Goal: Check status: Check status

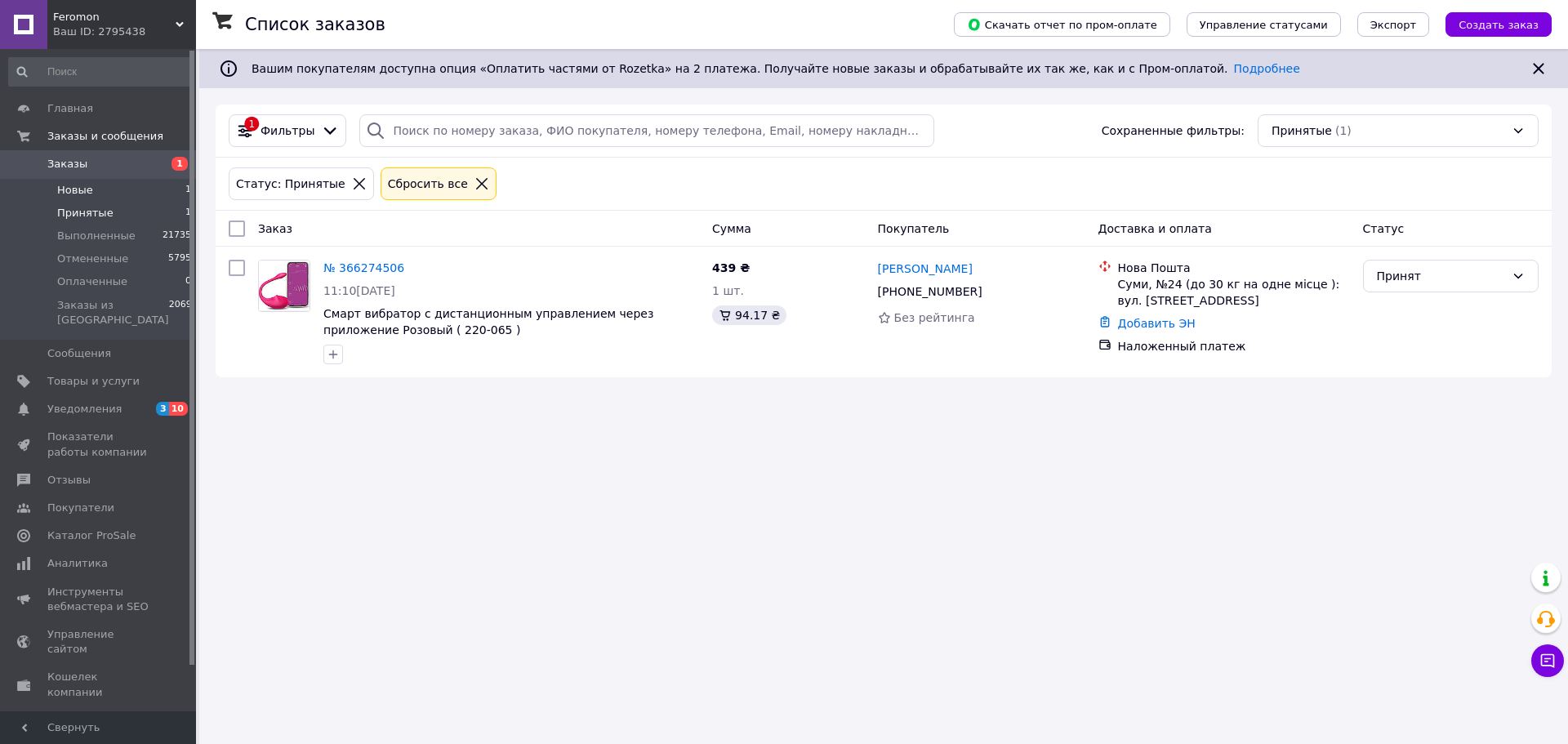
click at [107, 193] on li "Новые 1" at bounding box center [100, 190] width 201 height 23
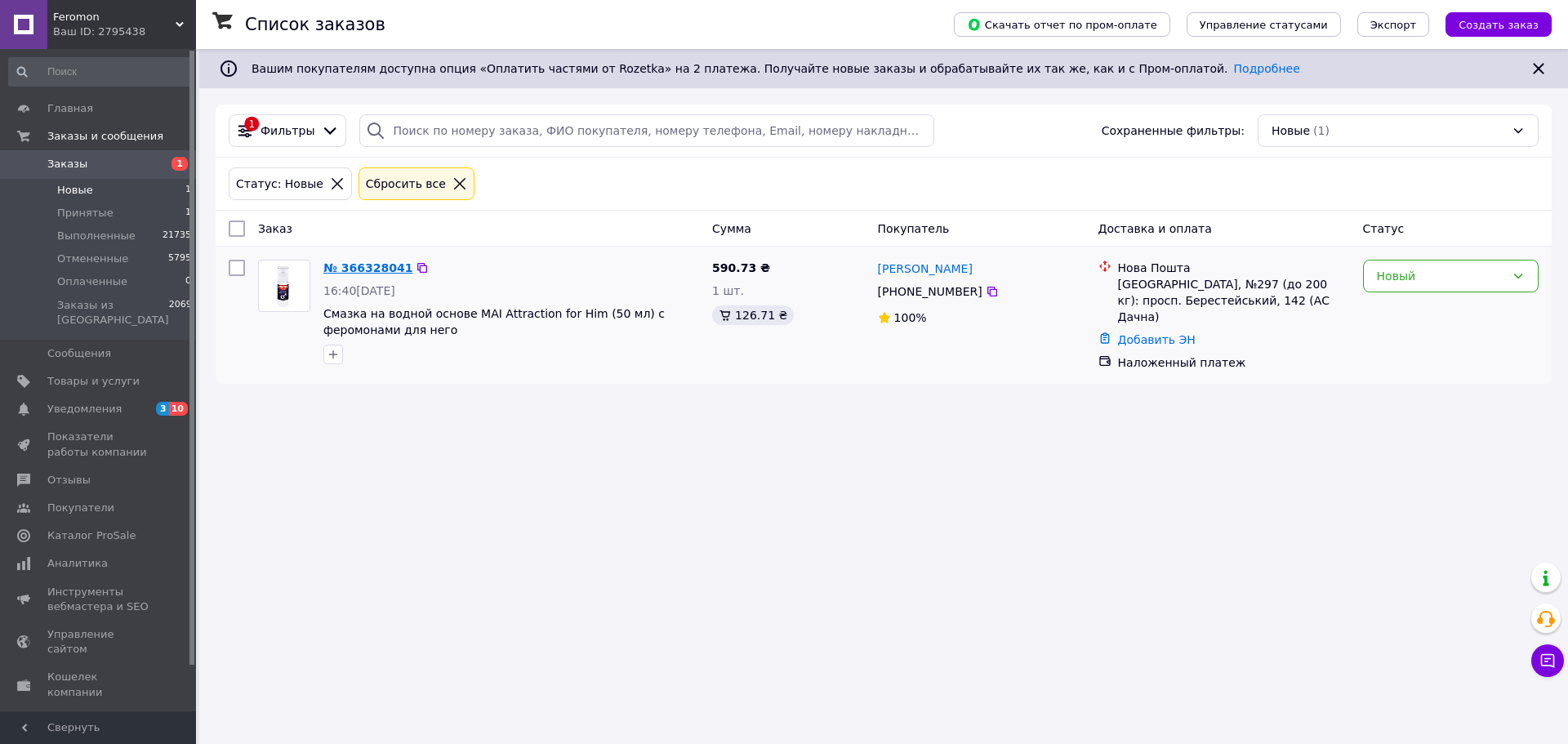
click at [351, 272] on link "№ 366328041" at bounding box center [368, 267] width 89 height 13
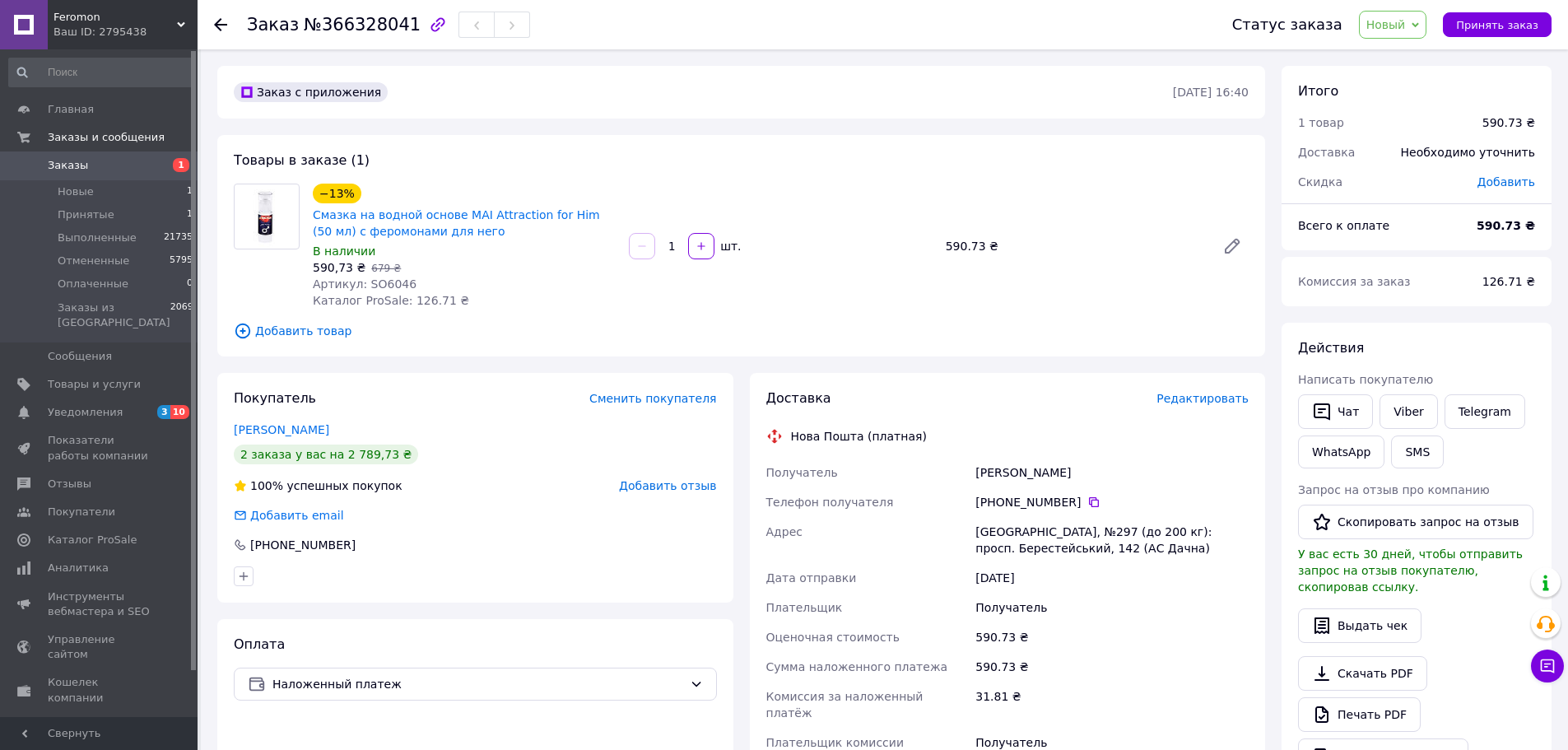
click at [393, 282] on span "Артикул: SO6046" at bounding box center [365, 283] width 104 height 13
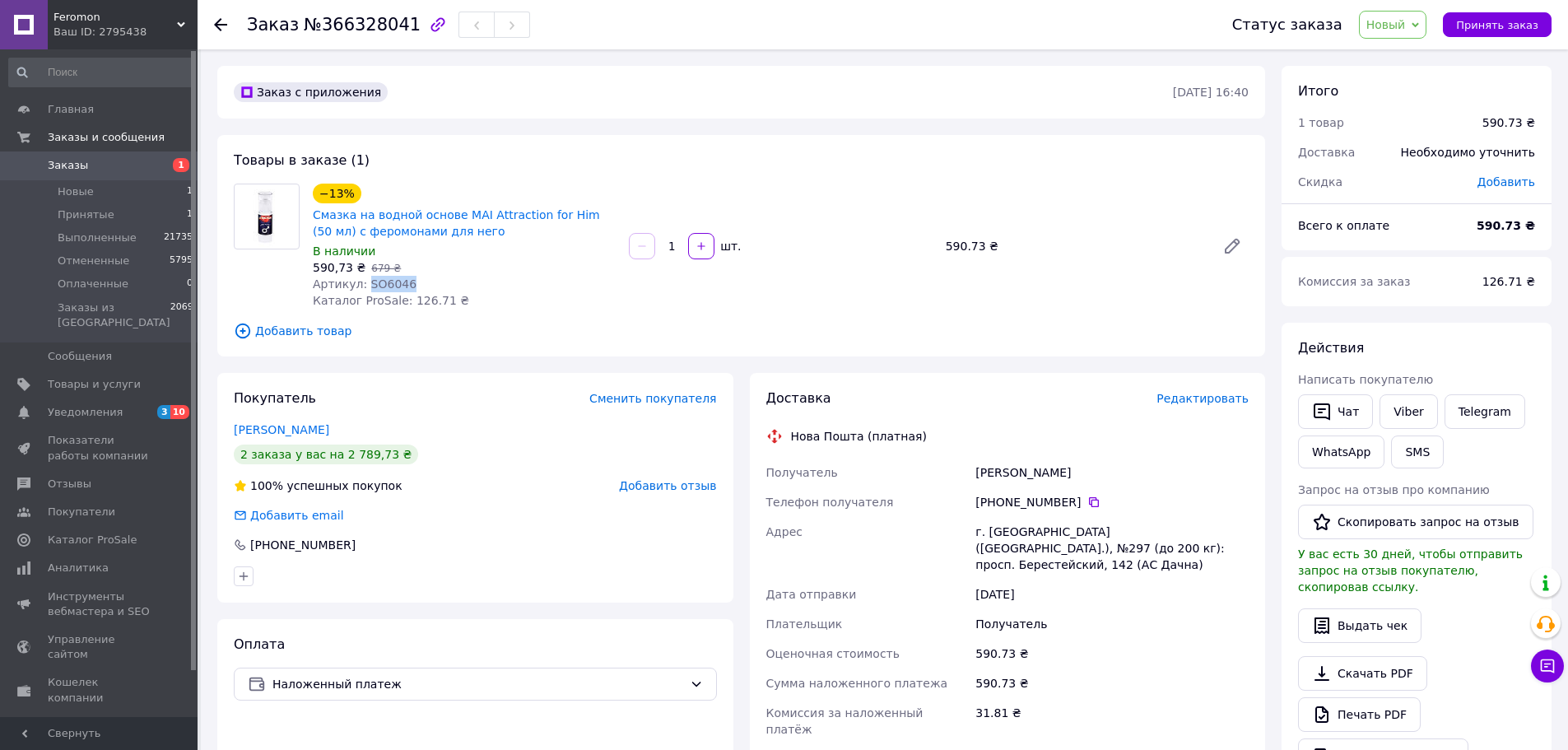
copy span "SO6046"
click at [261, 430] on link "Соседко Олександр" at bounding box center [281, 429] width 96 height 13
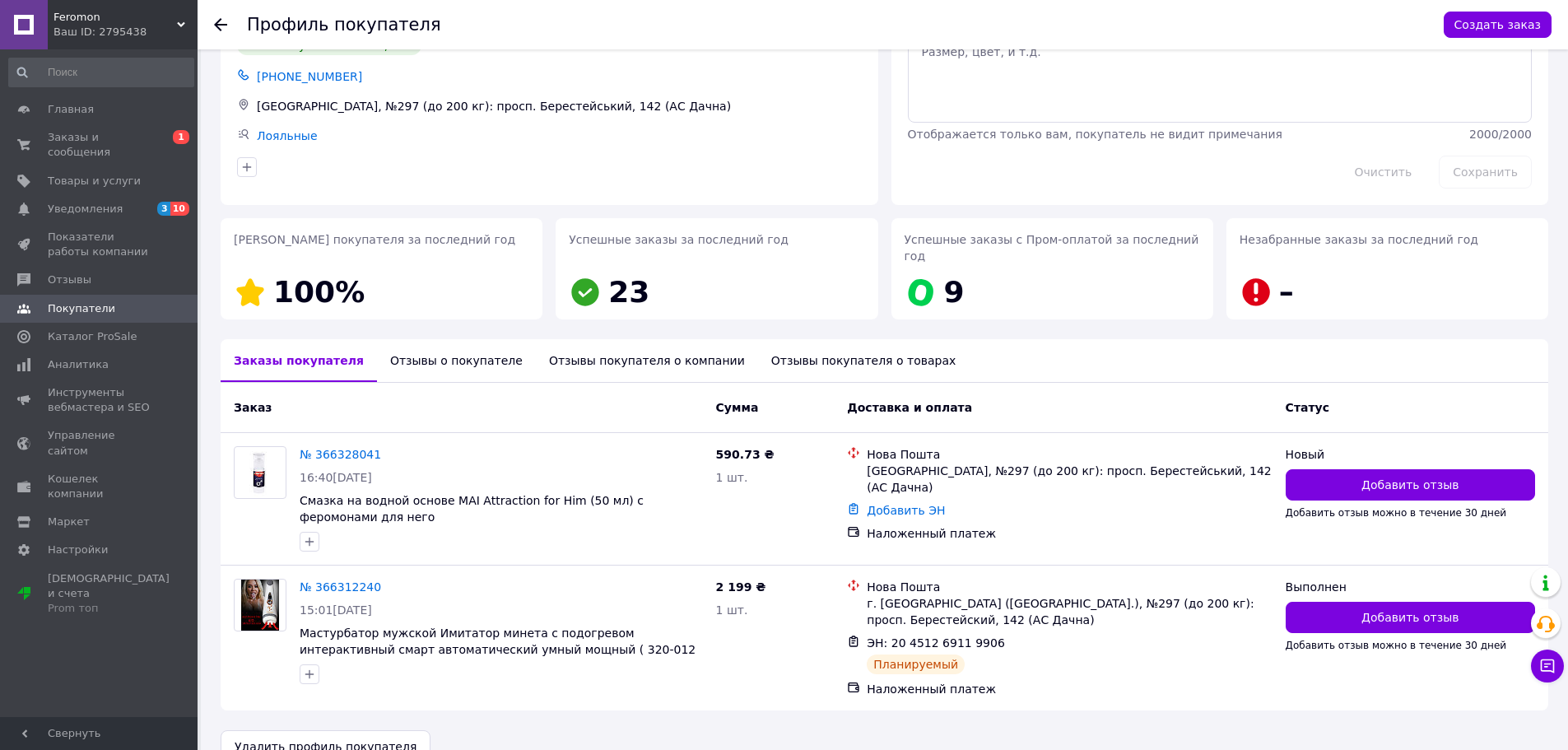
scroll to position [99, 0]
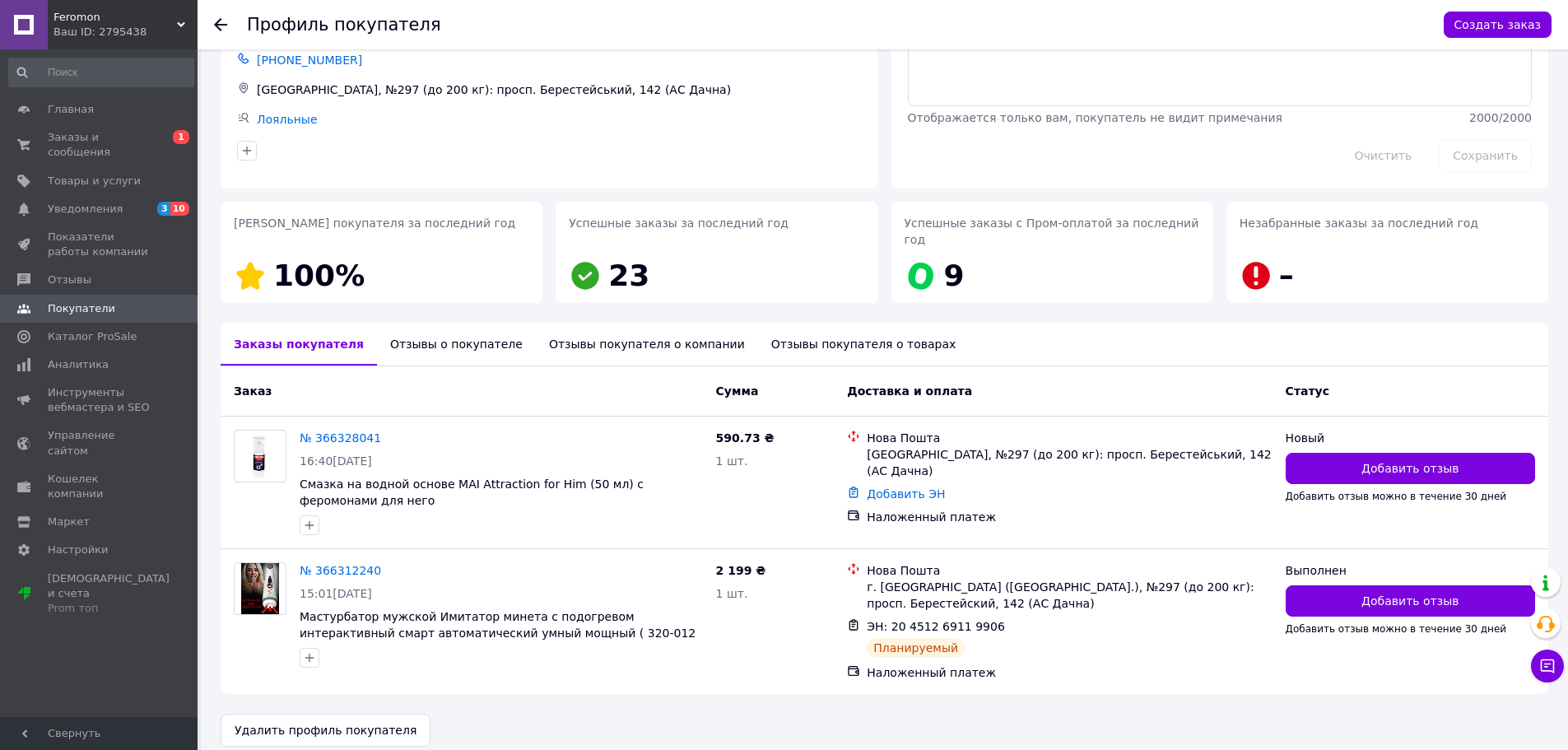
click at [80, 32] on div "Ваш ID: 2795438" at bounding box center [125, 32] width 144 height 15
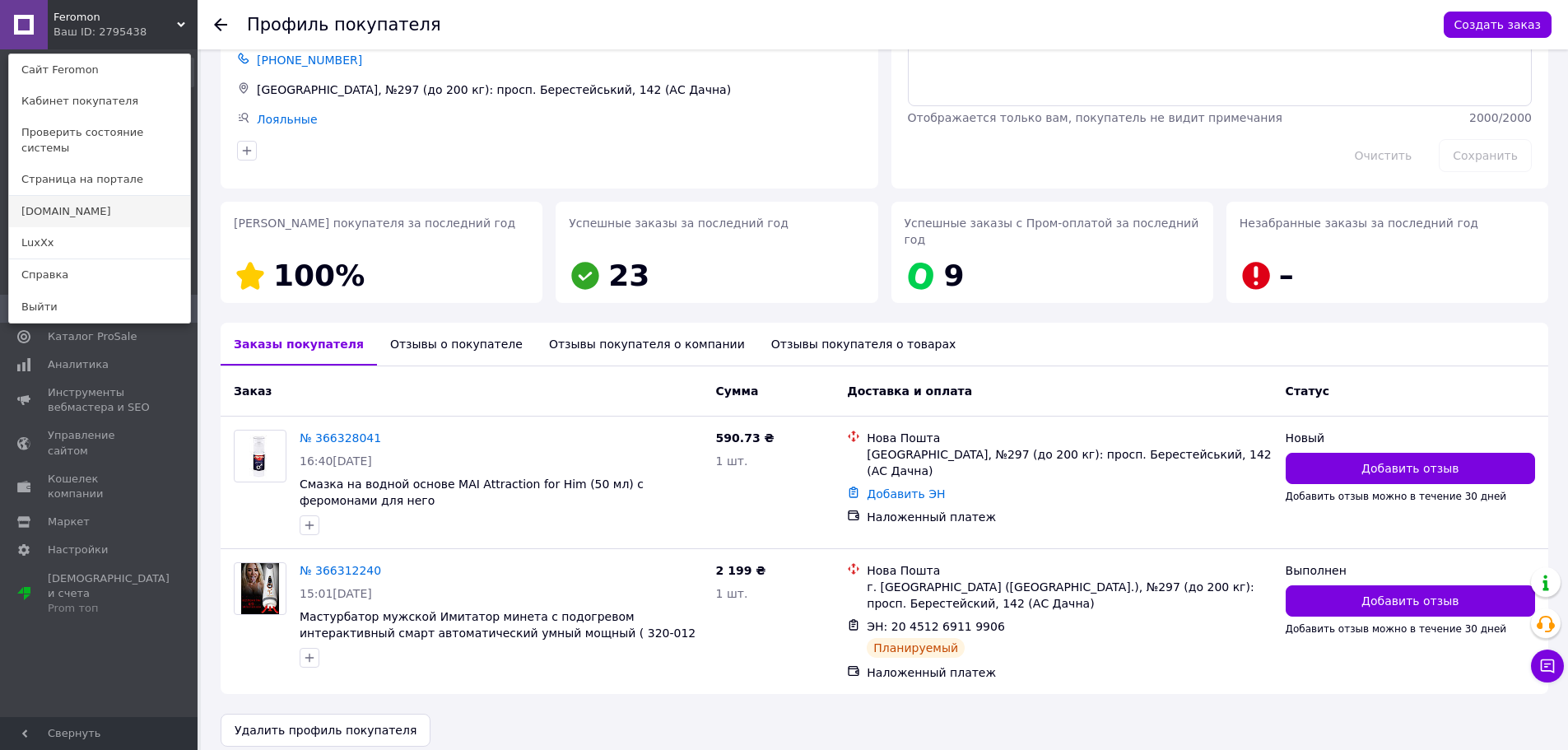
click at [81, 196] on link "[DOMAIN_NAME]" at bounding box center [99, 211] width 181 height 32
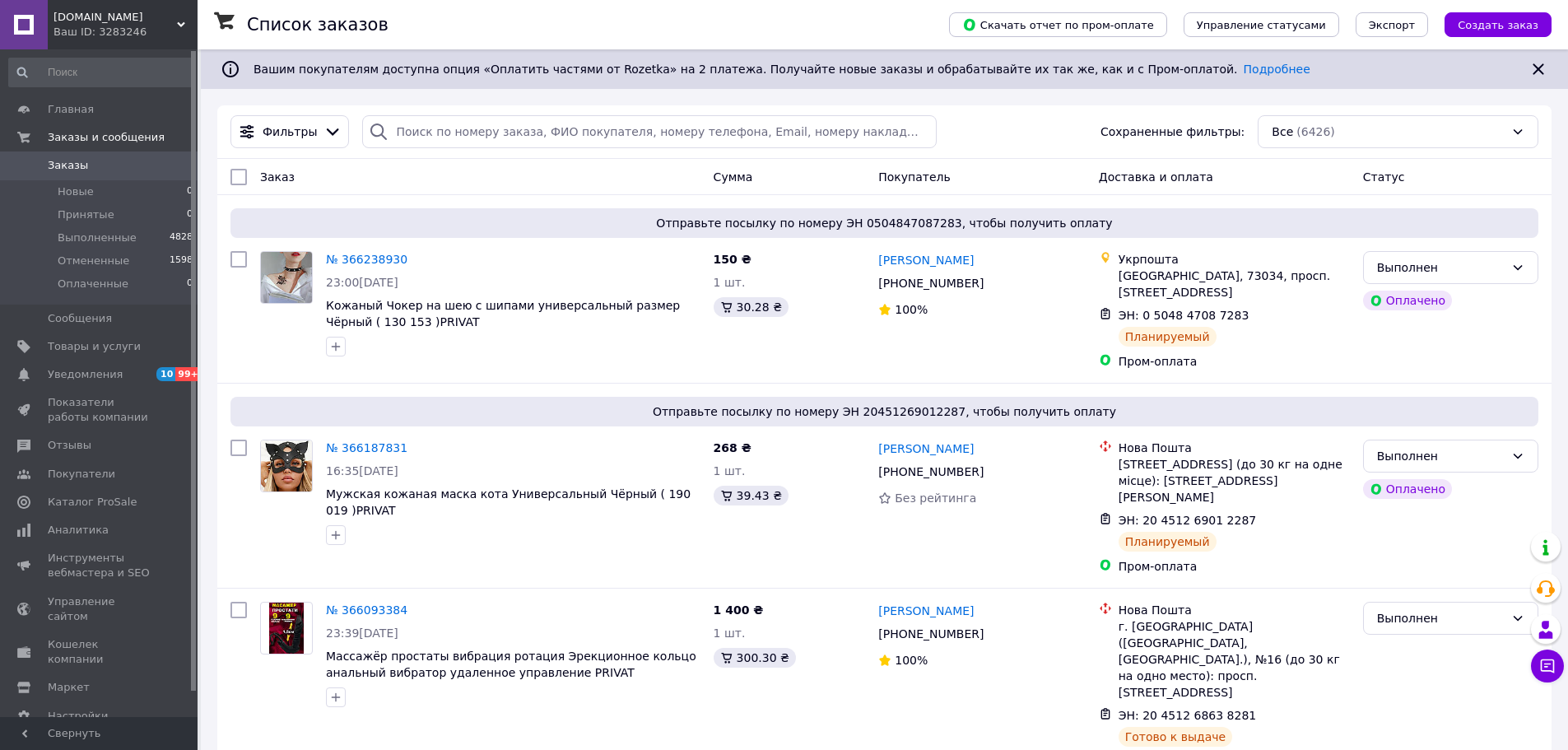
click at [129, 19] on span "[DOMAIN_NAME]" at bounding box center [115, 17] width 124 height 15
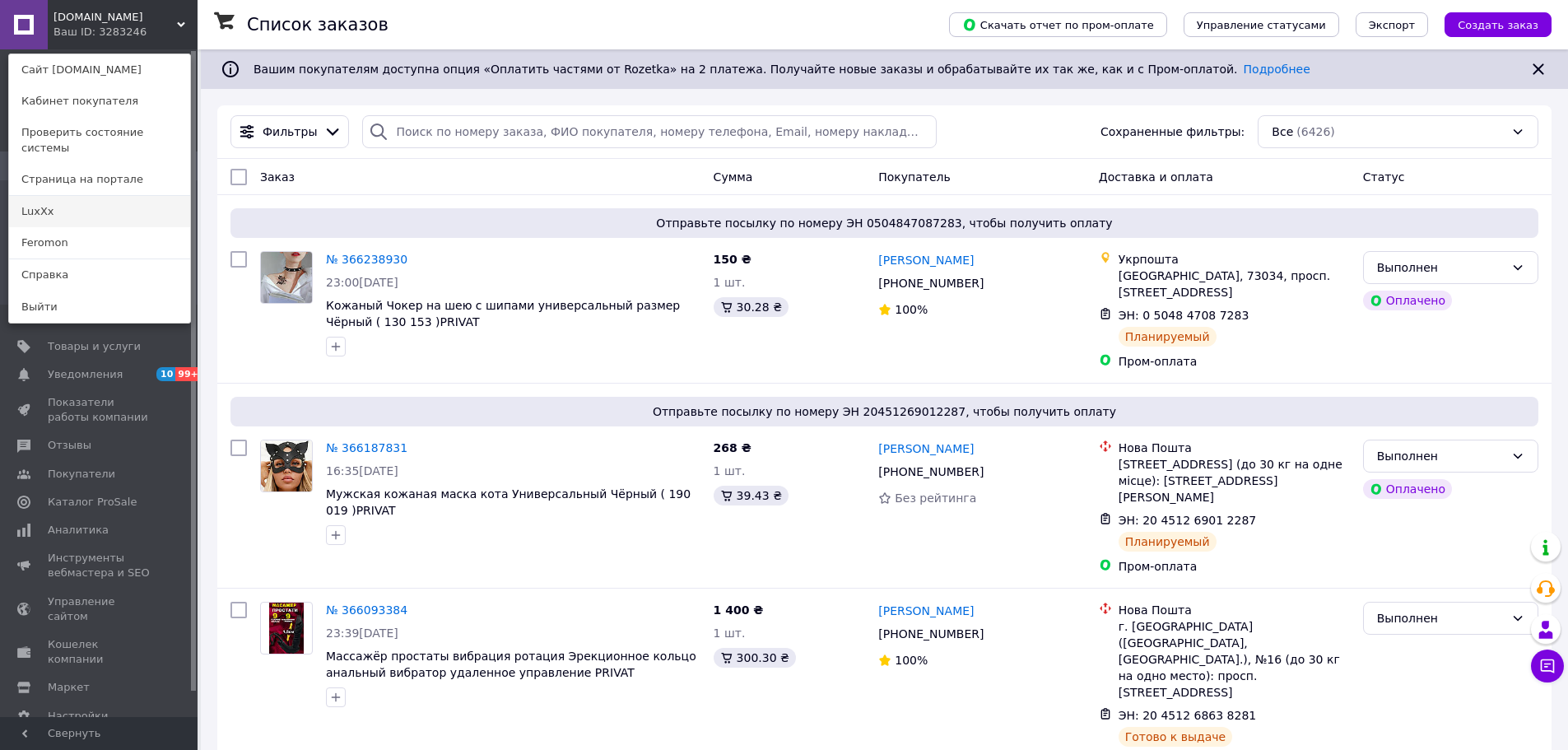
click at [67, 196] on link "LuxXx" at bounding box center [99, 211] width 181 height 32
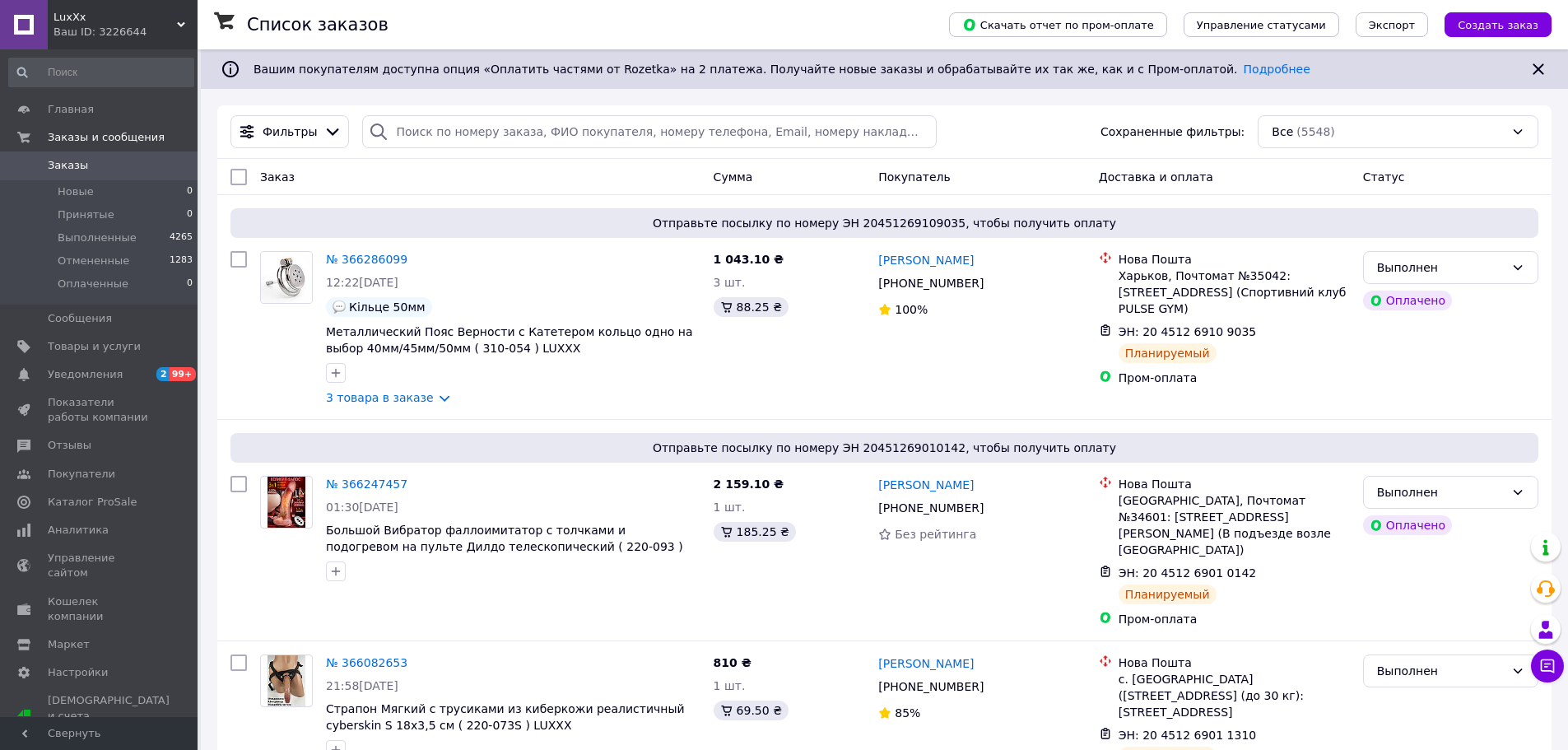
click at [137, 40] on div "LuxXx Ваш ID: 3226644" at bounding box center [122, 25] width 150 height 49
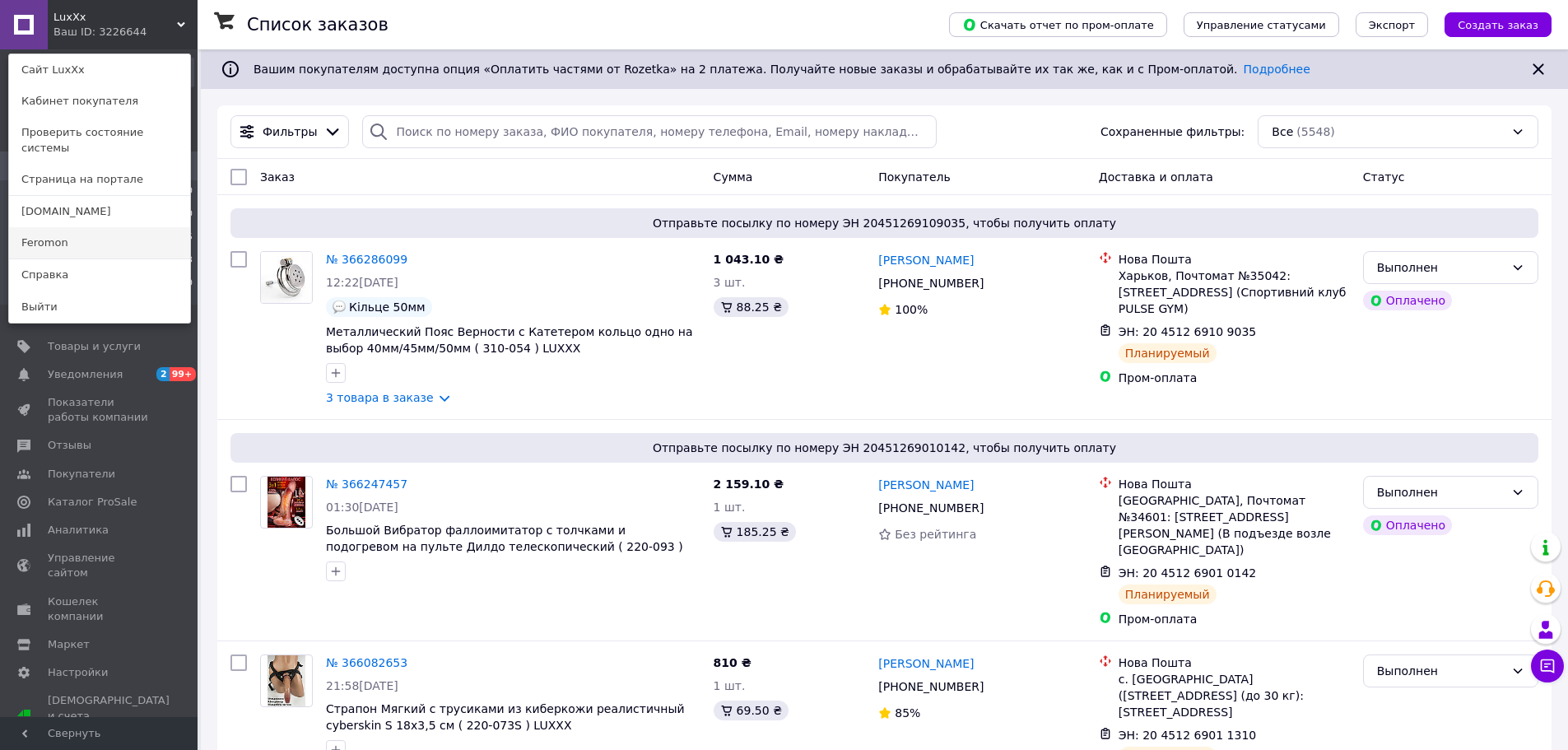
click at [62, 227] on link "Feromon" at bounding box center [99, 243] width 181 height 32
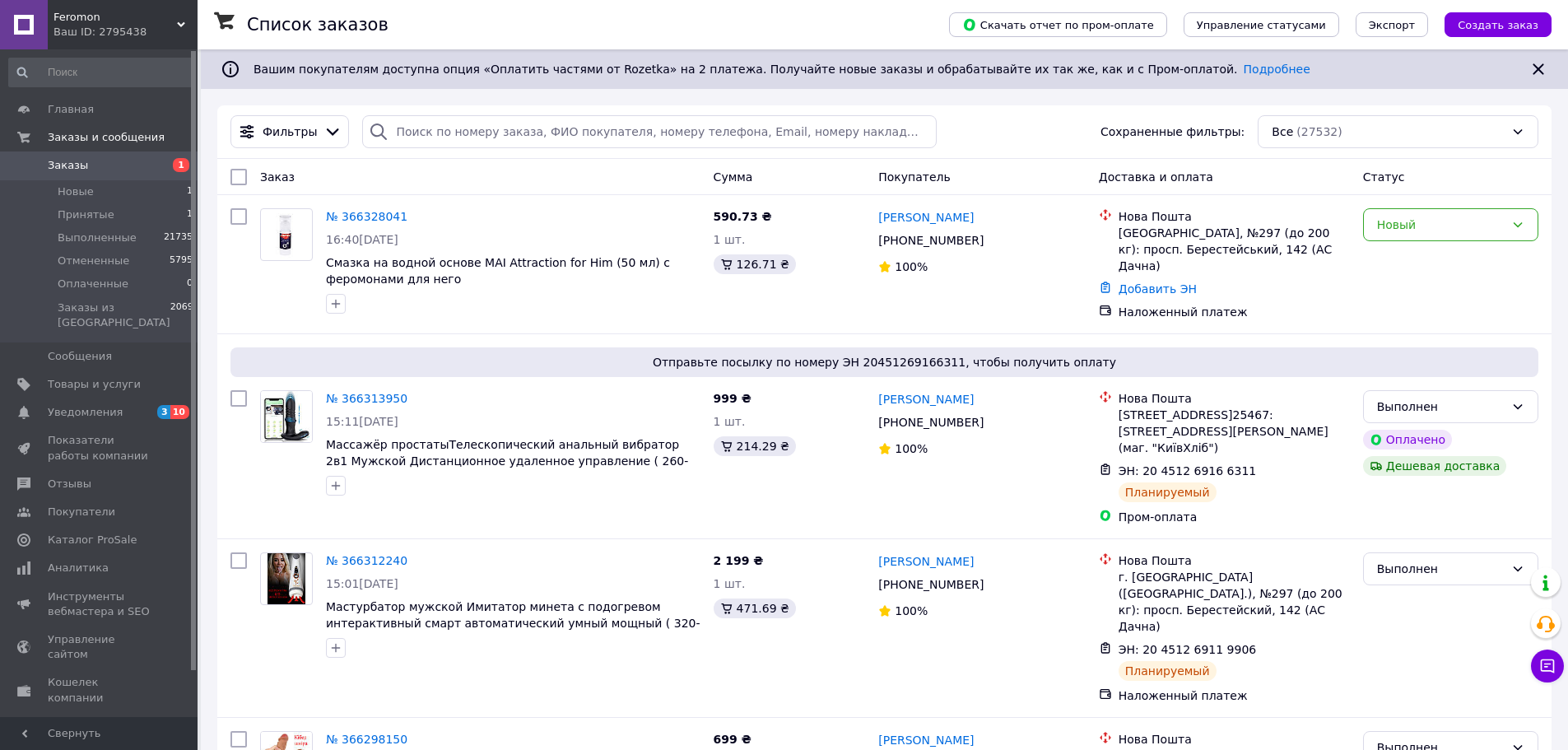
drag, startPoint x: 111, startPoint y: 12, endPoint x: 104, endPoint y: 32, distance: 21.2
click at [111, 13] on span "Feromon" at bounding box center [115, 17] width 124 height 15
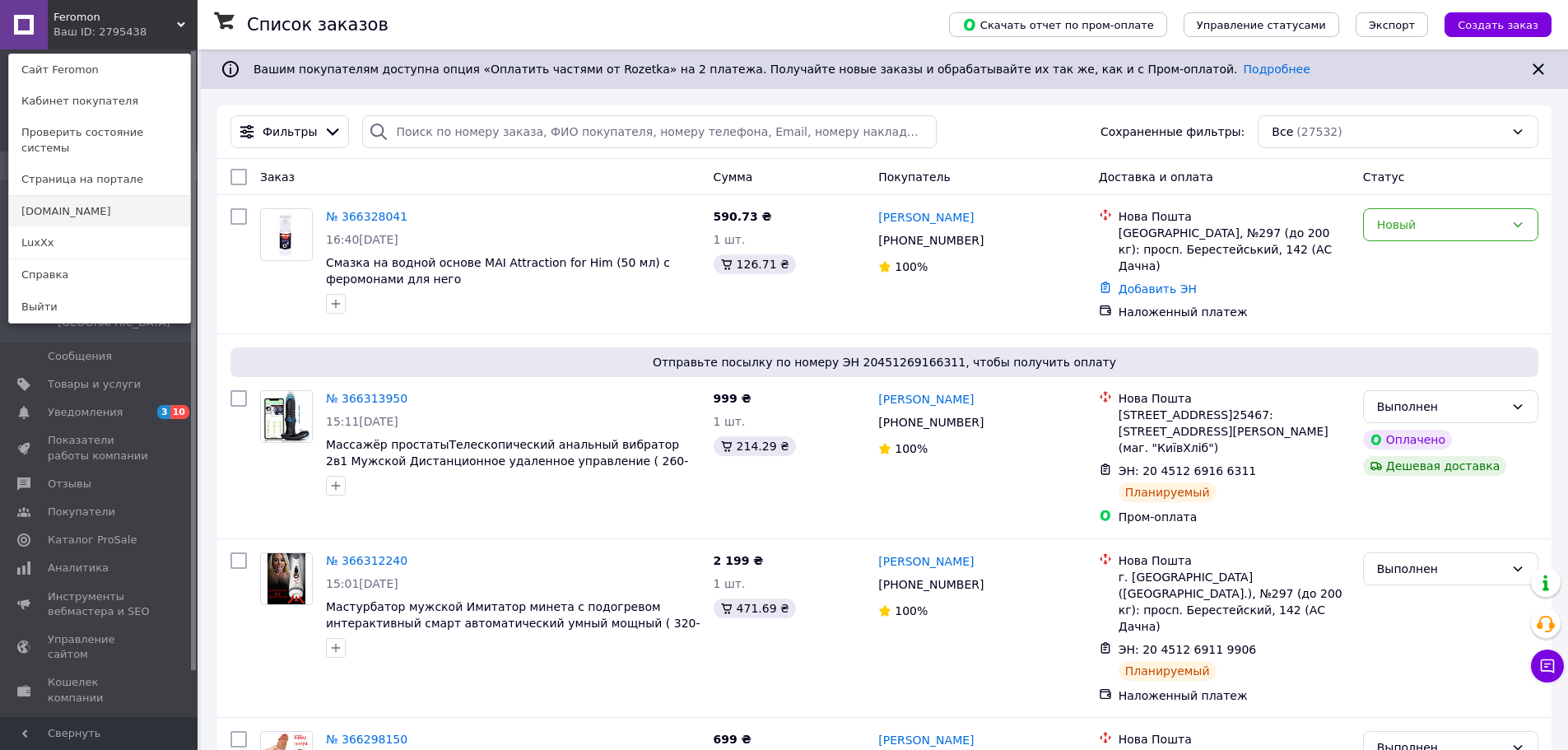
click at [89, 196] on link "[DOMAIN_NAME]" at bounding box center [99, 211] width 181 height 32
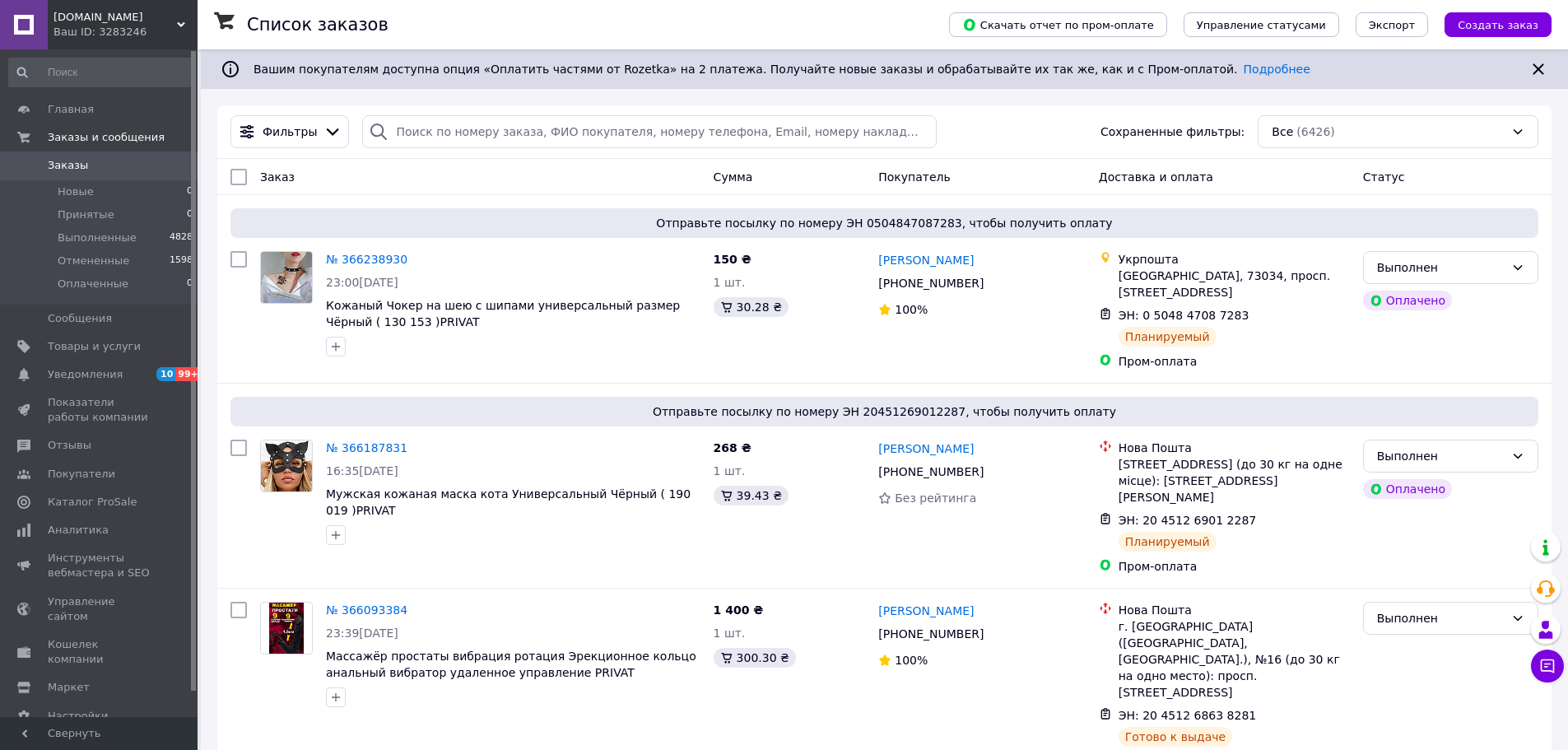
click at [104, 20] on span "[DOMAIN_NAME]" at bounding box center [115, 17] width 124 height 15
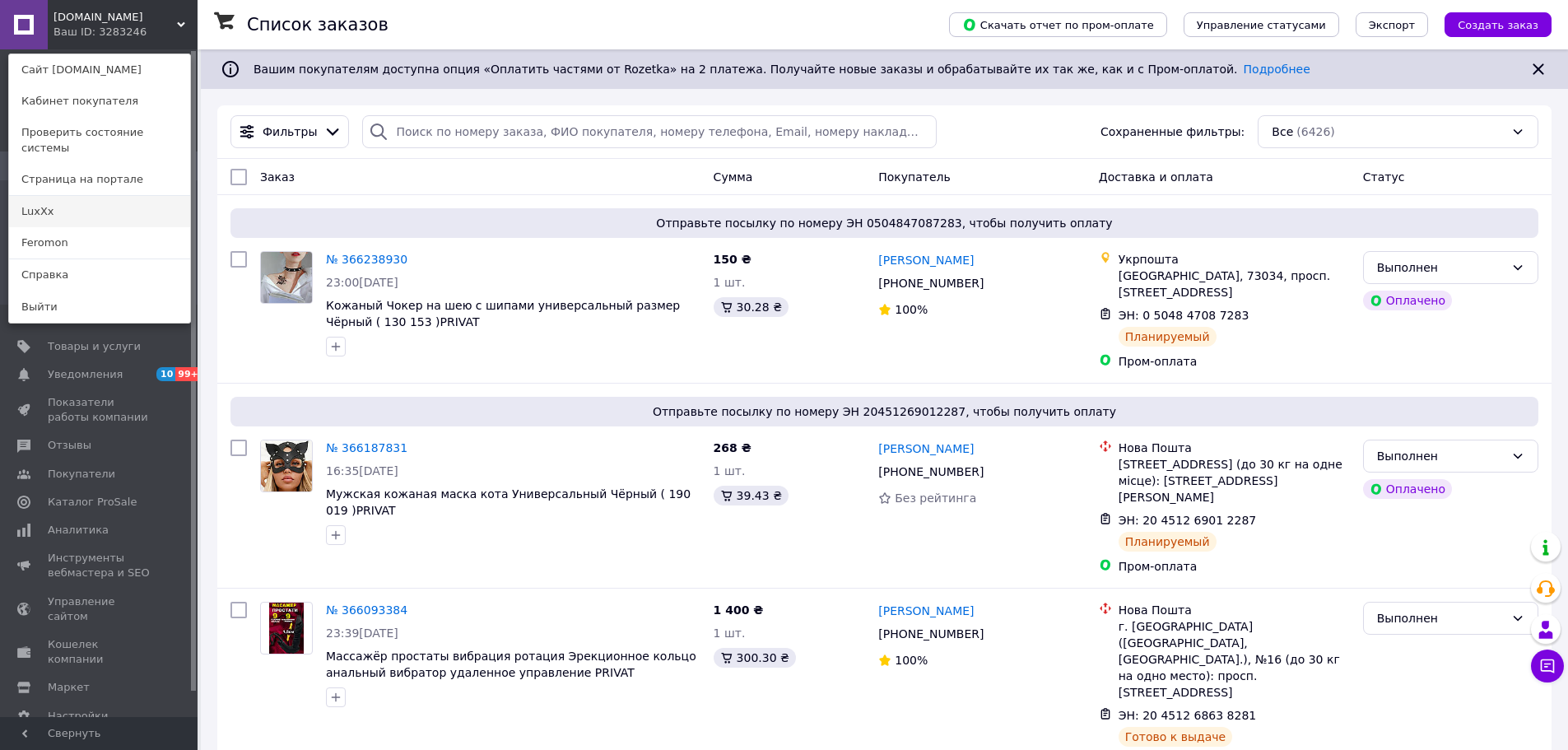
click at [93, 196] on link "LuxXx" at bounding box center [99, 211] width 181 height 32
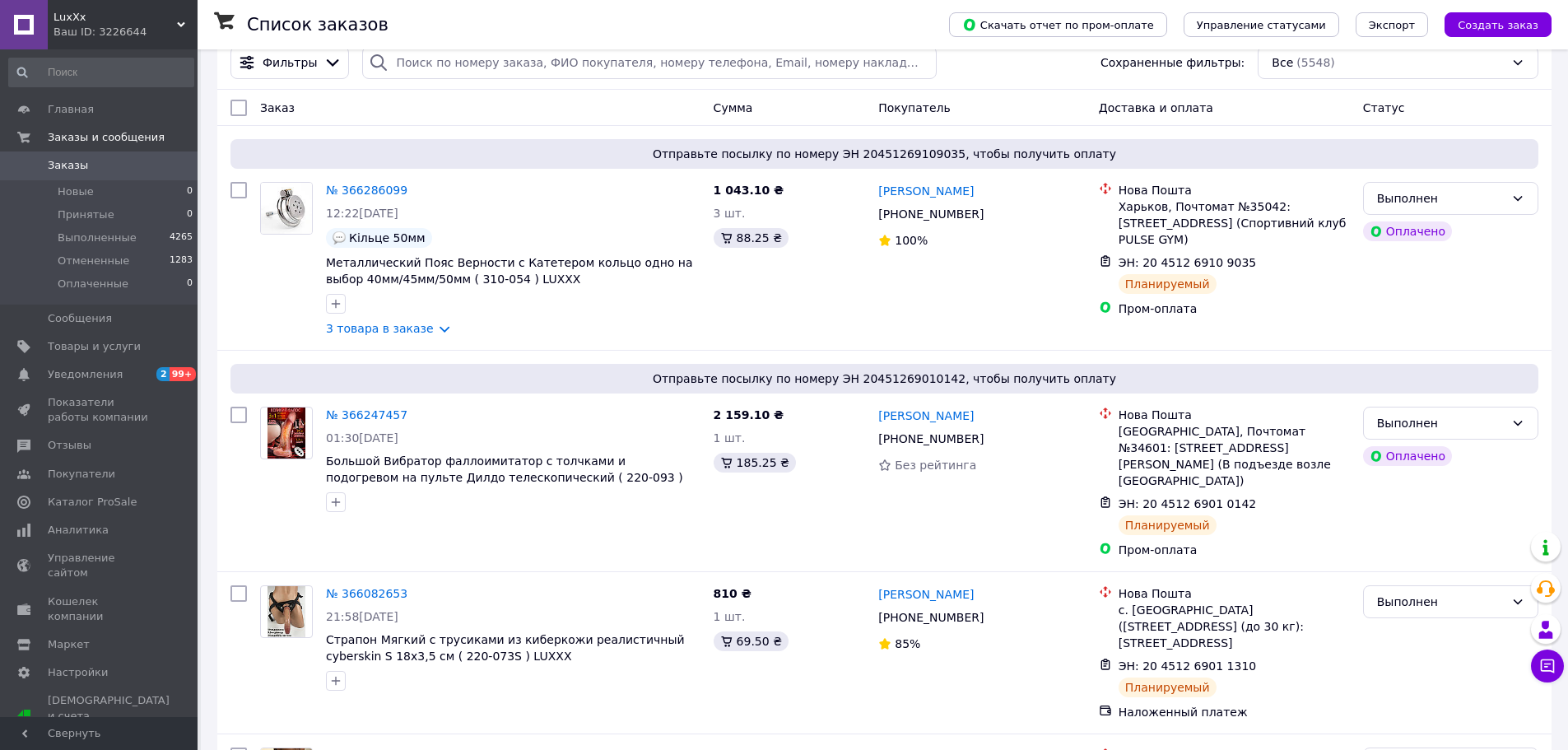
scroll to position [165, 0]
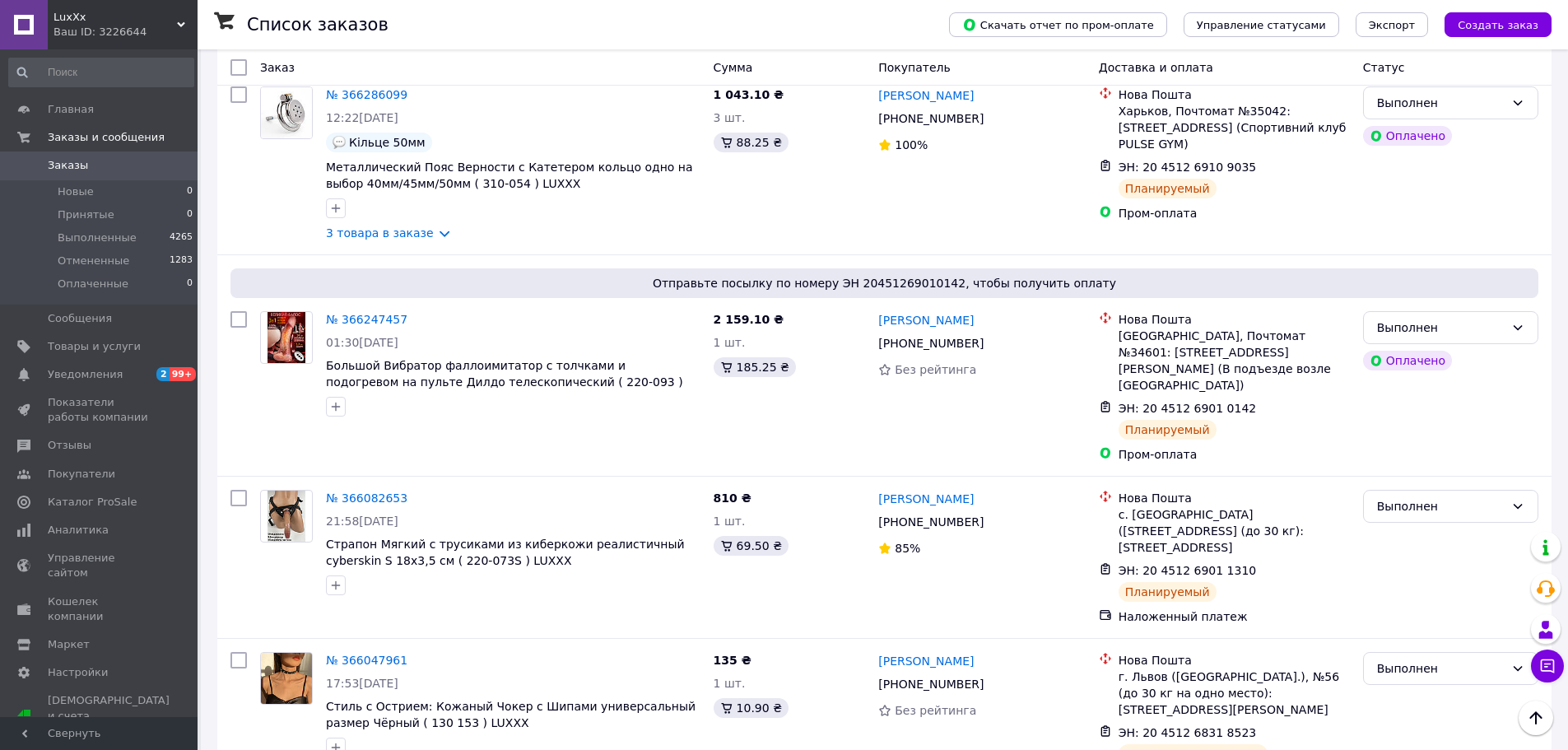
click at [61, 25] on div "Ваш ID: 3226644" at bounding box center [125, 32] width 144 height 15
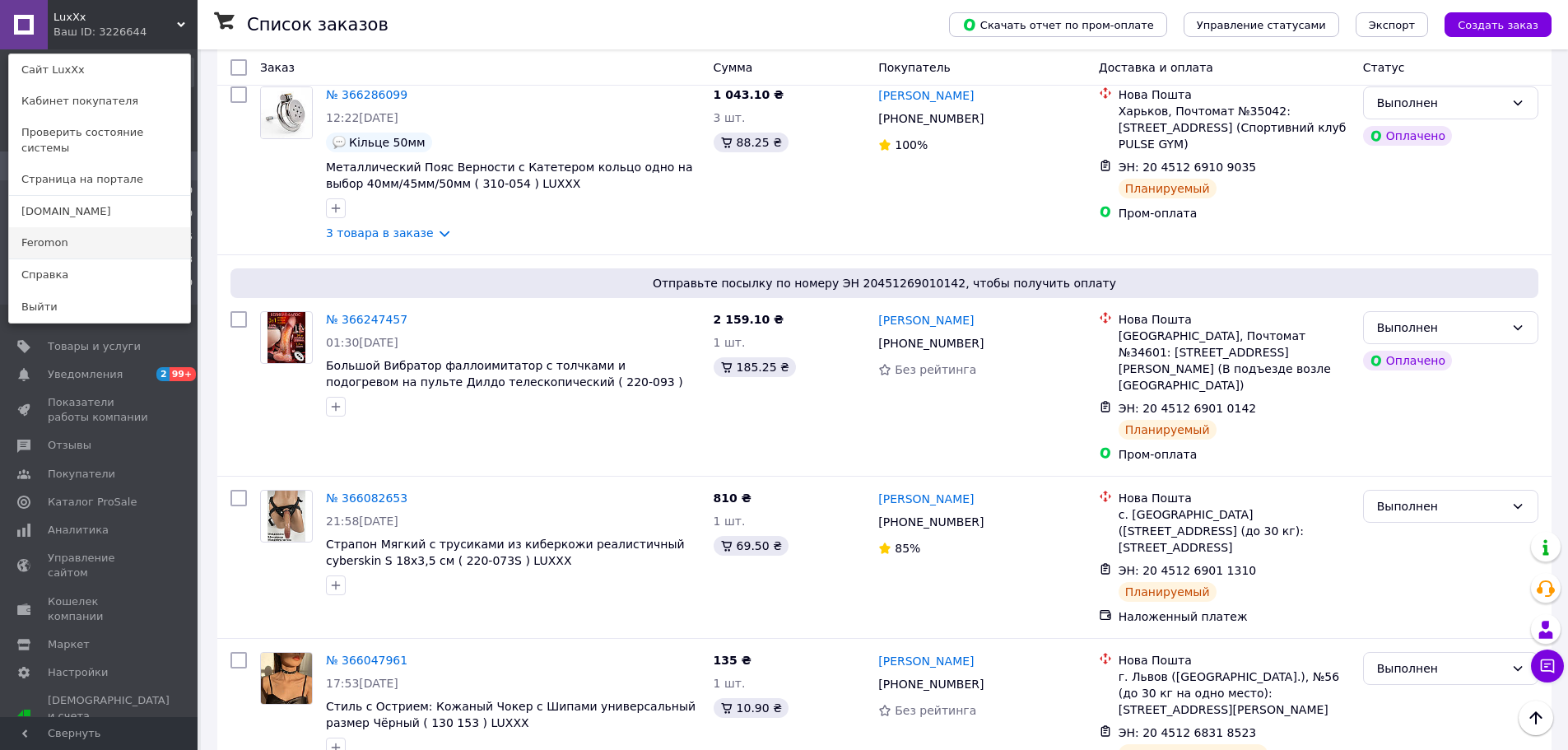
click at [63, 233] on link "Feromon" at bounding box center [99, 243] width 181 height 32
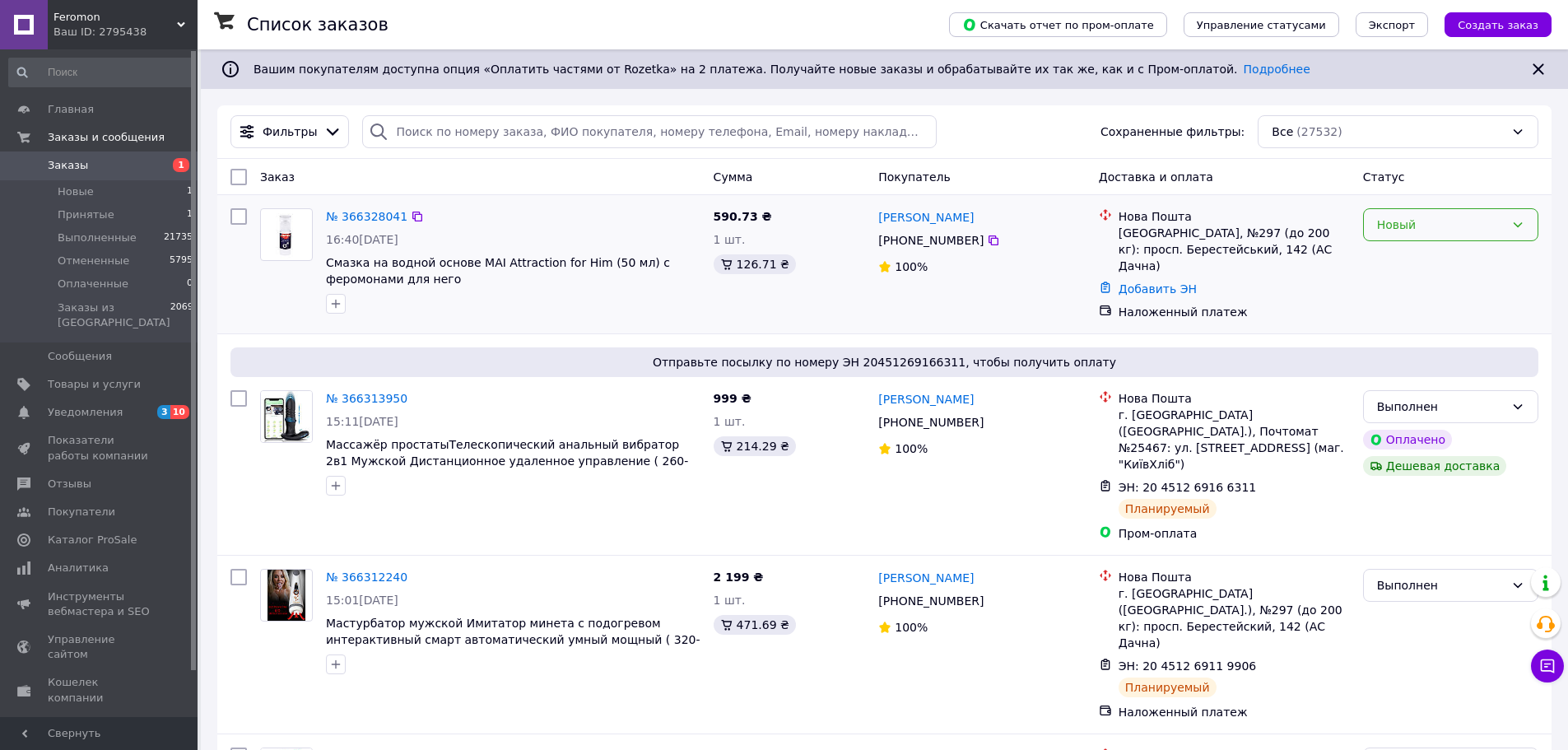
click at [1458, 227] on div "Новый" at bounding box center [1441, 225] width 127 height 18
click at [1430, 266] on li "Принят" at bounding box center [1451, 261] width 174 height 30
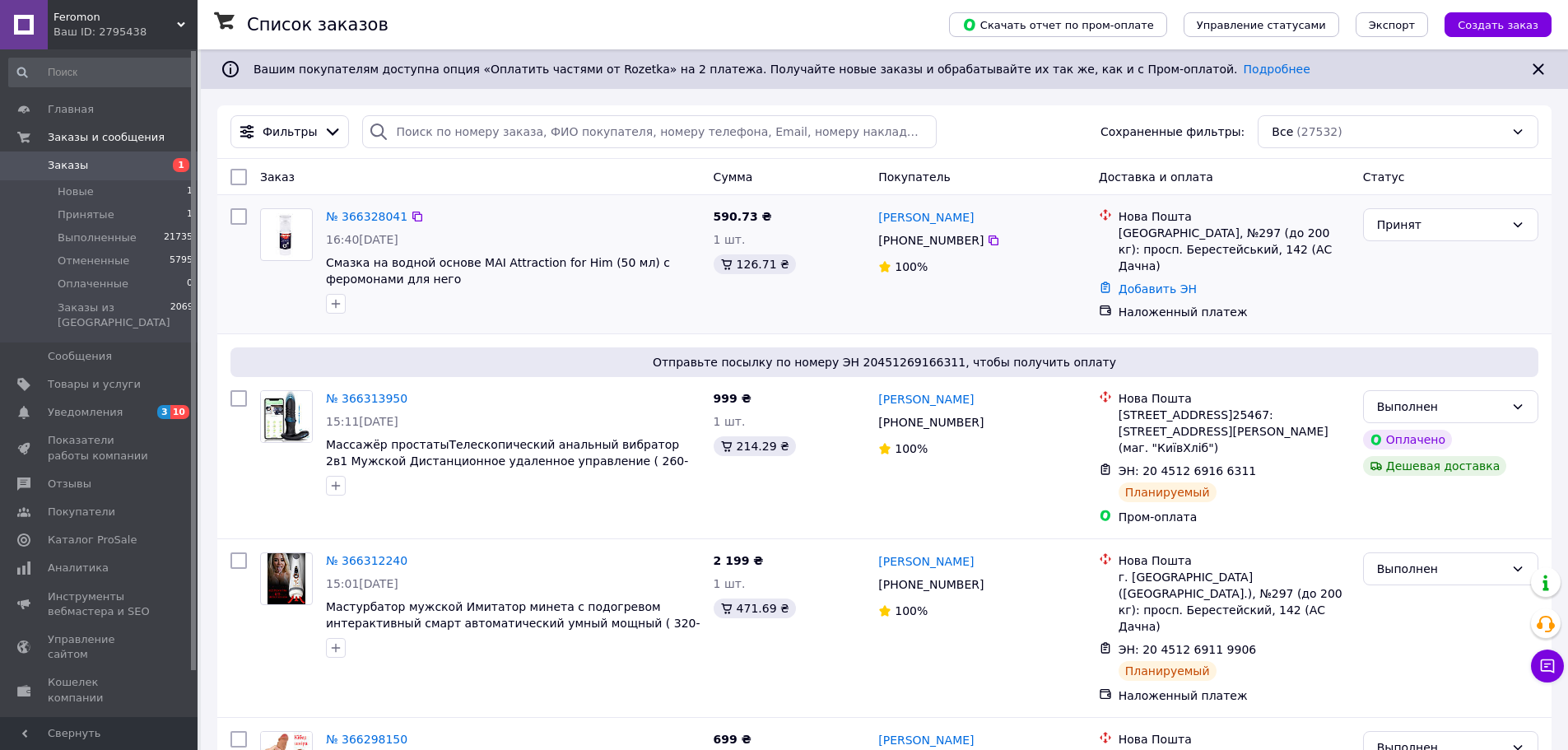
click at [1407, 302] on div "Принят" at bounding box center [1450, 264] width 189 height 125
